Goal: Transaction & Acquisition: Subscribe to service/newsletter

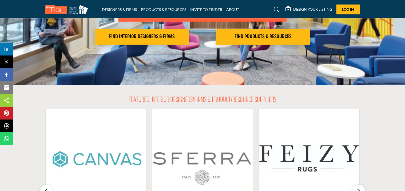
scroll to position [53, 0]
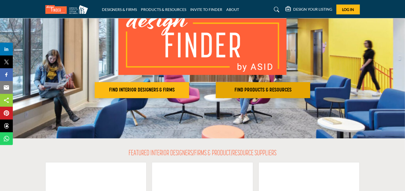
click at [256, 91] on h2 "FIND PRODUCTS & RESOURCES" at bounding box center [262, 90] width 91 height 6
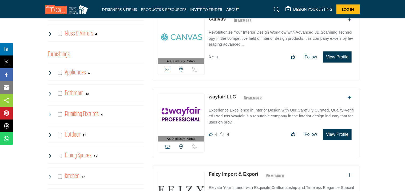
scroll to position [320, 0]
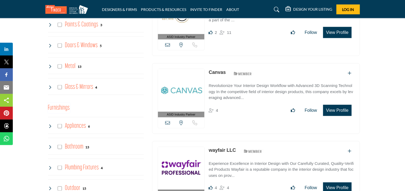
click at [64, 108] on h3 "Furnishings" at bounding box center [59, 108] width 22 height 10
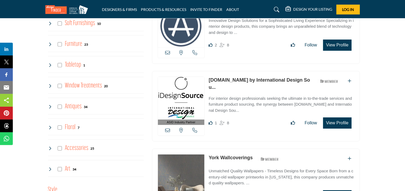
scroll to position [800, 0]
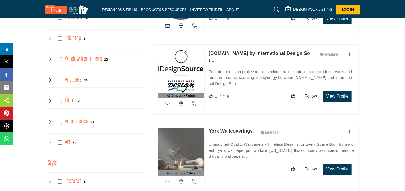
click at [76, 77] on h4 "Antiques" at bounding box center [73, 79] width 17 height 9
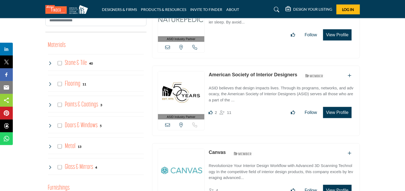
scroll to position [213, 0]
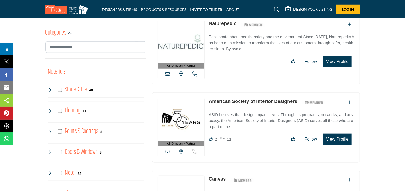
click at [262, 99] on link "American Society of Interior Designers" at bounding box center [253, 101] width 89 height 5
click at [335, 135] on button "View Profile" at bounding box center [337, 139] width 28 height 11
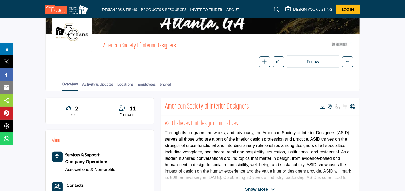
scroll to position [107, 0]
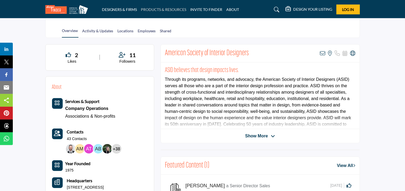
click at [171, 10] on link "PRODUCTS & RESOURCES" at bounding box center [163, 9] width 45 height 5
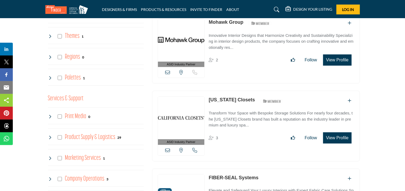
scroll to position [1040, 0]
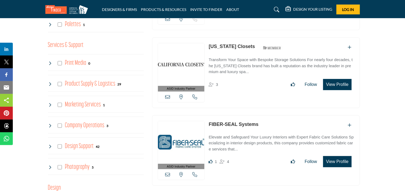
click at [103, 80] on h4 "Product Supply & Logistics" at bounding box center [90, 83] width 50 height 9
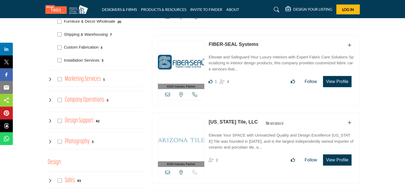
scroll to position [1174, 0]
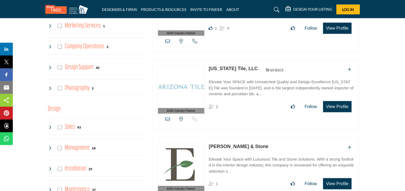
click at [84, 83] on h4 "Photography" at bounding box center [77, 87] width 25 height 9
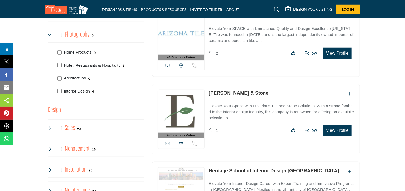
scroll to position [1280, 0]
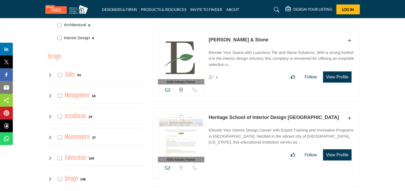
click at [68, 70] on h4 "Sales" at bounding box center [70, 74] width 10 height 9
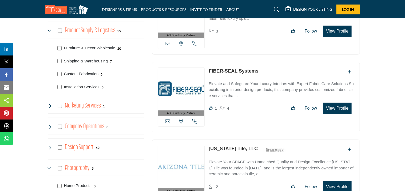
scroll to position [1067, 0]
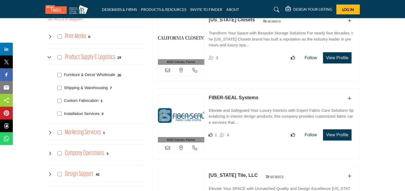
click at [74, 11] on img at bounding box center [67, 9] width 45 height 9
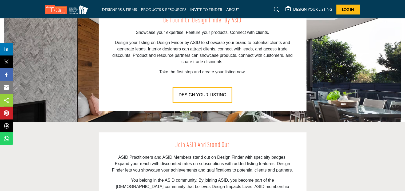
scroll to position [614, 0]
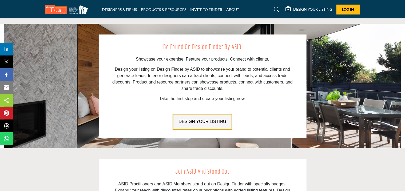
click at [209, 121] on span "DESIGN YOUR LISTING" at bounding box center [202, 121] width 47 height 5
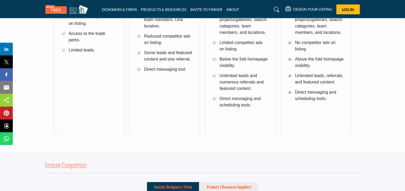
scroll to position [160, 0]
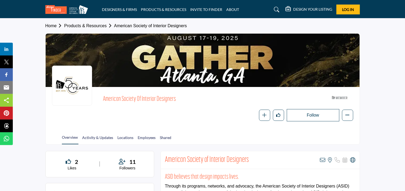
scroll to position [53, 0]
